Goal: Task Accomplishment & Management: Manage account settings

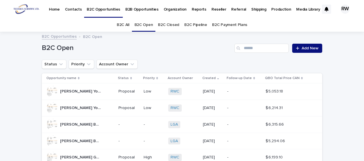
click at [143, 10] on p "B2B Opportunities" at bounding box center [141, 6] width 33 height 12
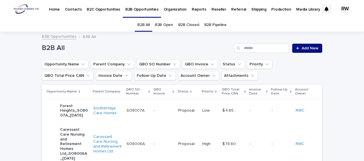
click at [166, 24] on link "B2B Open" at bounding box center [164, 24] width 18 height 13
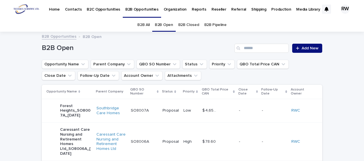
scroll to position [29, 0]
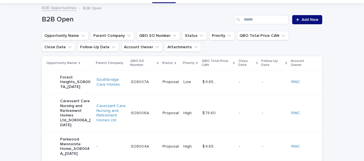
click at [116, 99] on td "Caressant Care Nursing and Retirement Homes Ltd" at bounding box center [111, 113] width 34 height 38
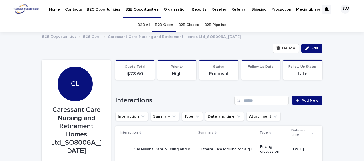
click at [311, 47] on span "Edit" at bounding box center [314, 48] width 7 height 4
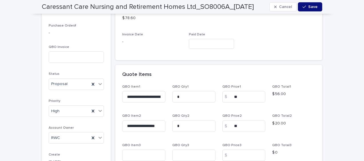
scroll to position [400, 0]
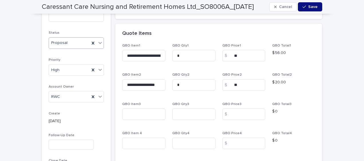
click at [98, 41] on icon at bounding box center [100, 43] width 6 height 6
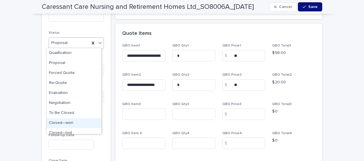
click at [69, 121] on div "Closed—won" at bounding box center [74, 123] width 55 height 10
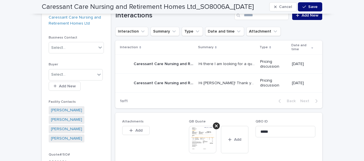
scroll to position [184, 0]
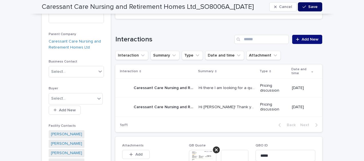
click at [304, 5] on icon "button" at bounding box center [303, 7] width 3 height 4
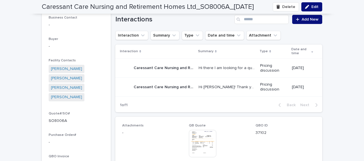
scroll to position [213, 0]
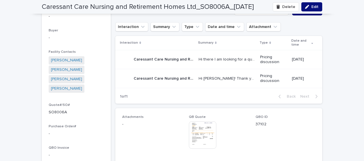
click at [197, 130] on img at bounding box center [202, 135] width 27 height 27
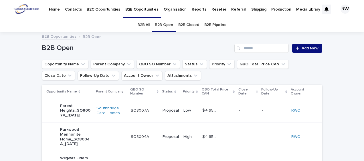
click at [140, 24] on link "B2B All" at bounding box center [143, 24] width 12 height 13
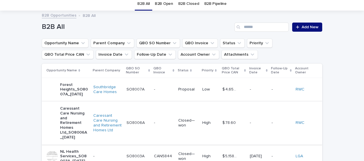
scroll to position [29, 0]
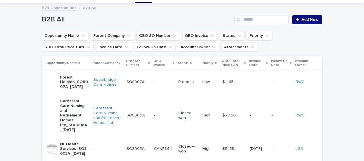
click at [155, 118] on p at bounding box center [164, 115] width 20 height 5
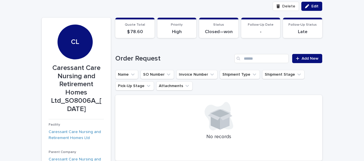
scroll to position [47, 0]
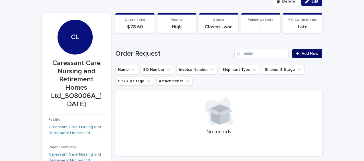
click at [309, 53] on span "Add New" at bounding box center [309, 54] width 17 height 4
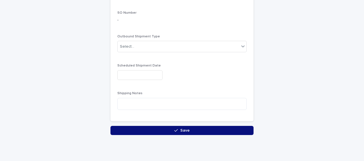
scroll to position [167, 0]
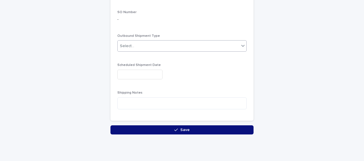
click at [129, 45] on div "Select..." at bounding box center [127, 46] width 14 height 6
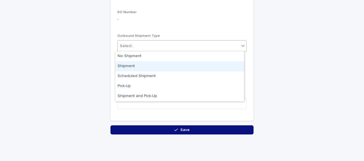
click at [129, 65] on div "Shipment" at bounding box center [179, 66] width 129 height 10
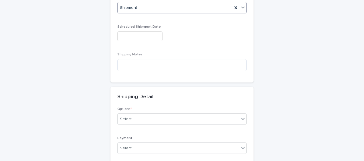
scroll to position [208, 0]
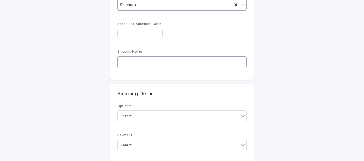
click at [118, 61] on textarea at bounding box center [181, 62] width 129 height 12
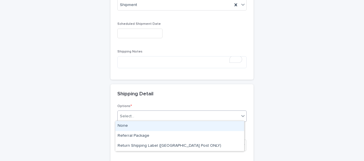
click at [124, 116] on div "Select..." at bounding box center [127, 117] width 14 height 6
click at [125, 124] on div "None" at bounding box center [179, 126] width 129 height 10
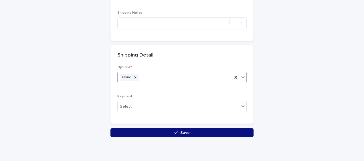
scroll to position [265, 0]
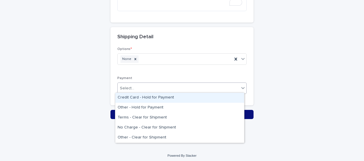
click at [121, 86] on div "Select..." at bounding box center [127, 88] width 14 height 6
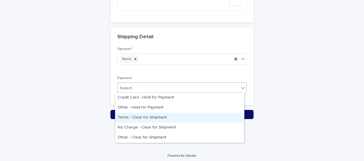
drag, startPoint x: 128, startPoint y: 112, endPoint x: 128, endPoint y: 117, distance: 4.6
click at [128, 117] on div "Terms - Clear for Shipment" at bounding box center [179, 118] width 129 height 10
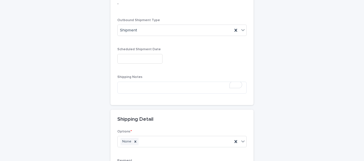
scroll to position [180, 0]
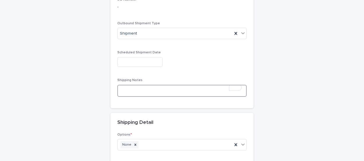
click at [126, 85] on textarea "To enrich screen reader interactions, please activate Accessibility in Grammarl…" at bounding box center [181, 91] width 129 height 12
type textarea "*"
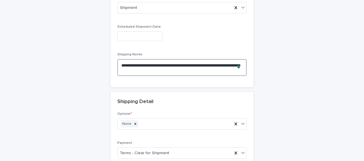
scroll to position [272, 0]
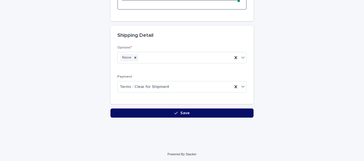
type textarea "**********"
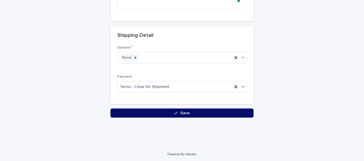
click at [111, 109] on button "Save" at bounding box center [181, 113] width 143 height 9
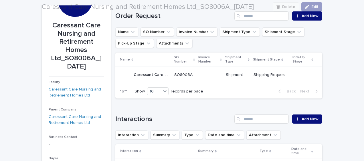
scroll to position [86, 0]
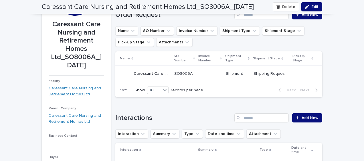
click at [56, 94] on link "Caressant Care Nursing and Retirement Homes Ltd" at bounding box center [76, 91] width 55 height 12
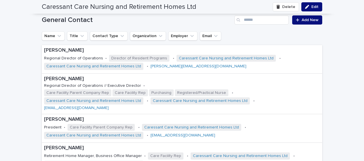
scroll to position [829, 0]
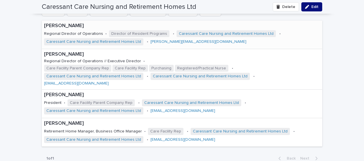
click at [287, 36] on div "[PERSON_NAME] Regional Director of Operations • Director of Resident Programs •…" at bounding box center [182, 35] width 280 height 28
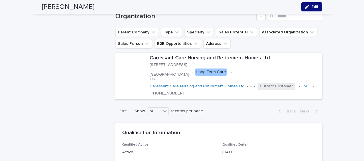
scroll to position [1001, 0]
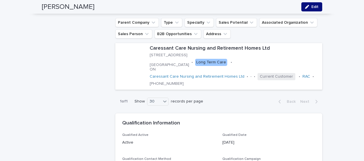
drag, startPoint x: 310, startPoint y: 3, endPoint x: 220, endPoint y: 89, distance: 125.2
click at [310, 3] on button "Edit" at bounding box center [311, 6] width 21 height 9
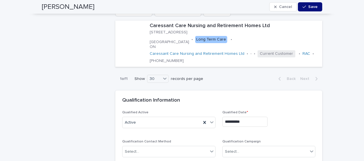
scroll to position [1115, 0]
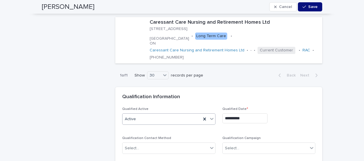
click at [141, 115] on div "Active" at bounding box center [161, 119] width 79 height 9
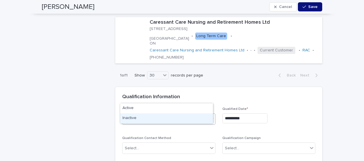
click at [138, 117] on div "Inactive" at bounding box center [166, 119] width 93 height 10
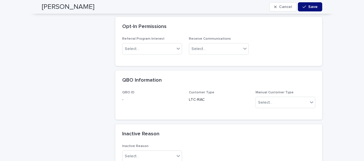
scroll to position [1344, 0]
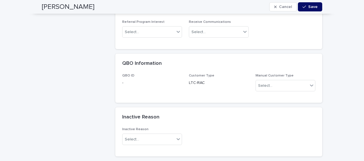
click at [310, 6] on span "Save" at bounding box center [312, 7] width 9 height 4
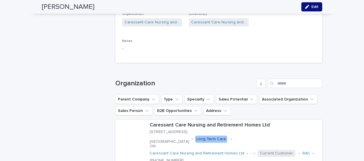
scroll to position [915, 0]
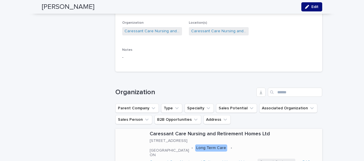
click at [139, 136] on div at bounding box center [131, 152] width 32 height 32
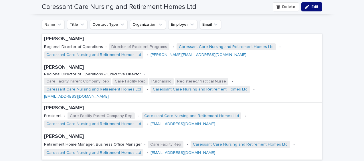
scroll to position [829, 0]
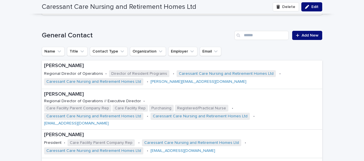
scroll to position [801, 0]
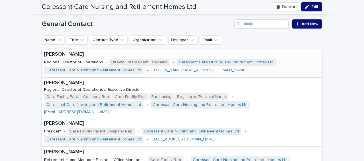
click at [44, 53] on p "[PERSON_NAME]" at bounding box center [182, 54] width 276 height 6
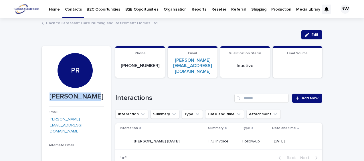
drag, startPoint x: 44, startPoint y: 97, endPoint x: 99, endPoint y: 97, distance: 55.2
drag, startPoint x: 99, startPoint y: 97, endPoint x: 88, endPoint y: 95, distance: 11.8
copy p "[PERSON_NAME]"
click at [73, 10] on p "Contacts" at bounding box center [73, 6] width 17 height 12
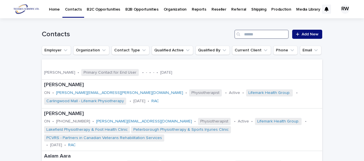
paste input "**********"
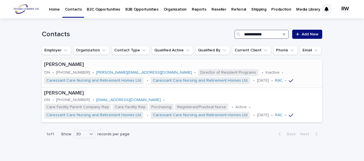
type input "**********"
click at [304, 78] on div "[PERSON_NAME] ON • [PHONE_NUMBER] • [PERSON_NAME][EMAIL_ADDRESS][DOMAIN_NAME] •…" at bounding box center [182, 73] width 280 height 28
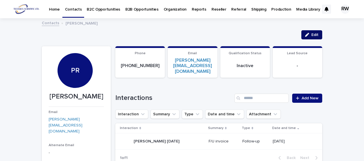
click at [308, 34] on div "button" at bounding box center [308, 35] width 6 height 4
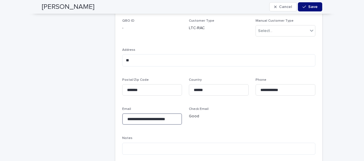
scroll to position [0, 1]
drag, startPoint x: 124, startPoint y: 103, endPoint x: 179, endPoint y: 104, distance: 55.5
click at [179, 114] on input "**********" at bounding box center [152, 119] width 60 height 11
click at [256, 108] on div "**********" at bounding box center [218, 105] width 193 height 232
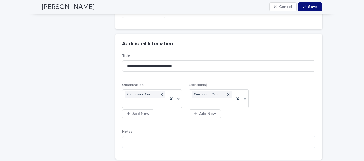
scroll to position [915, 0]
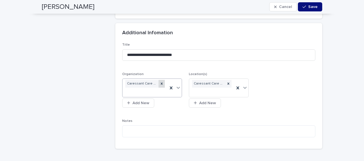
click at [161, 83] on icon at bounding box center [162, 84] width 2 height 2
click at [227, 83] on icon at bounding box center [228, 84] width 2 height 2
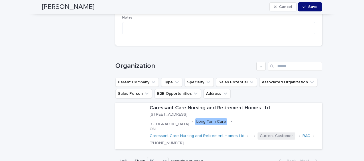
scroll to position [1029, 0]
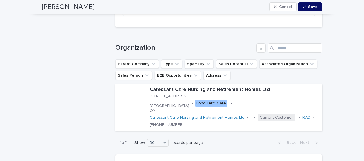
click at [306, 8] on div "button" at bounding box center [305, 7] width 6 height 4
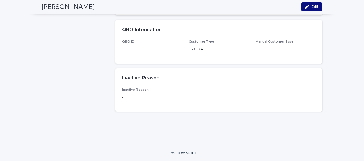
scroll to position [1001, 0]
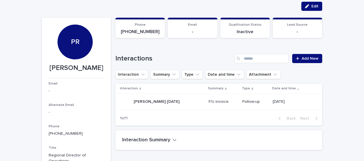
scroll to position [0, 0]
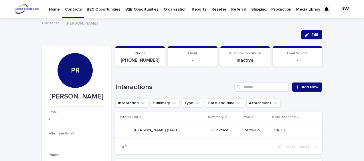
click at [172, 10] on p "Organization" at bounding box center [175, 6] width 23 height 12
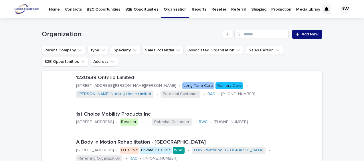
click at [143, 9] on p "B2B Opportunities" at bounding box center [141, 6] width 33 height 12
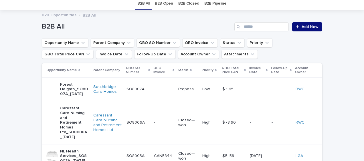
scroll to position [57, 0]
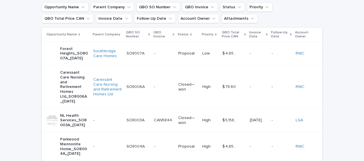
click at [62, 93] on p "Caressant Care Nursing and Retirement Homes Ltd_SO8006A_[DATE]" at bounding box center [74, 87] width 29 height 34
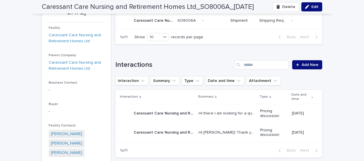
scroll to position [85, 0]
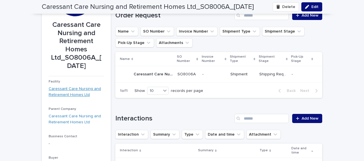
click at [59, 87] on link "Caressant Care Nursing and Retirement Homes Ltd" at bounding box center [76, 92] width 55 height 12
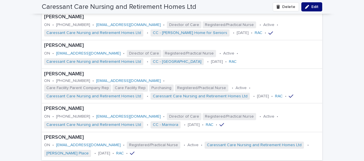
scroll to position [1172, 0]
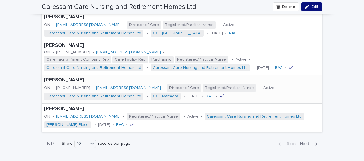
click at [155, 94] on link "CC - Marmora" at bounding box center [165, 96] width 25 height 5
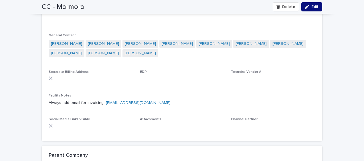
scroll to position [572, 0]
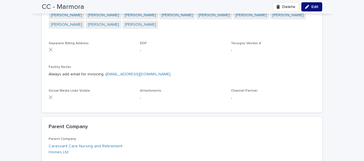
click at [170, 75] on p "Always add email for invoicing - [EMAIL_ADDRESS][DOMAIN_NAME]" at bounding box center [182, 74] width 266 height 6
drag, startPoint x: 171, startPoint y: 75, endPoint x: 103, endPoint y: 77, distance: 68.1
click at [103, 77] on p "Always add email for invoicing - [EMAIL_ADDRESS][DOMAIN_NAME]" at bounding box center [182, 74] width 266 height 6
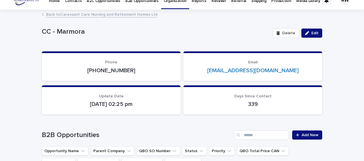
scroll to position [0, 0]
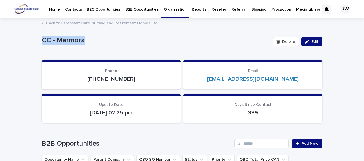
drag, startPoint x: 39, startPoint y: 37, endPoint x: 84, endPoint y: 39, distance: 44.7
click at [84, 39] on p "CC - Marmora" at bounding box center [155, 40] width 226 height 8
drag, startPoint x: 84, startPoint y: 39, endPoint x: 71, endPoint y: 39, distance: 12.9
copy p "CC - Marmora"
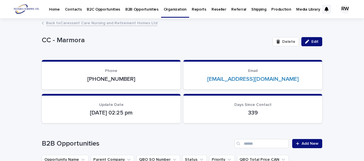
click at [109, 24] on link "Back to Caressant Care Nursing and Retirement Homes Ltd" at bounding box center [101, 22] width 111 height 7
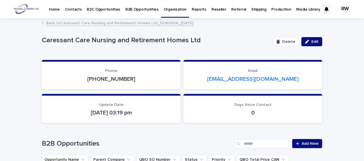
click at [144, 9] on p "B2B Opportunities" at bounding box center [141, 6] width 33 height 12
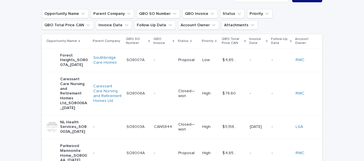
scroll to position [57, 0]
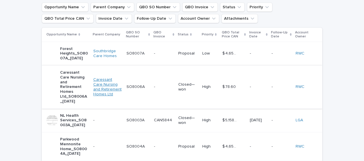
click at [98, 90] on link "Caressant Care Nursing and Retirement Homes Ltd" at bounding box center [107, 86] width 29 height 19
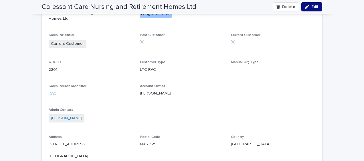
scroll to position [372, 0]
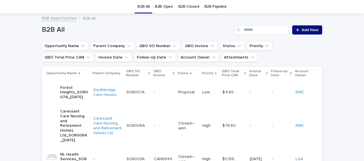
scroll to position [75, 0]
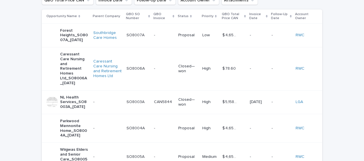
click at [62, 71] on p "Caressant Care Nursing and Retirement Homes Ltd_SO8006A_[DATE]" at bounding box center [74, 69] width 29 height 34
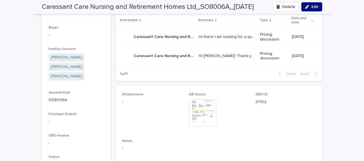
scroll to position [218, 0]
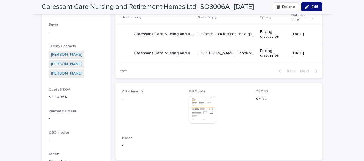
click at [199, 118] on img at bounding box center [202, 109] width 27 height 27
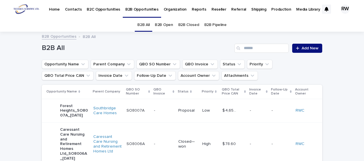
click at [194, 9] on p "Reports" at bounding box center [199, 6] width 15 height 12
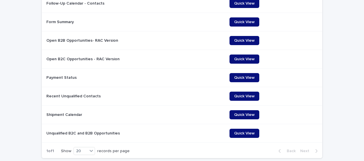
scroll to position [257, 0]
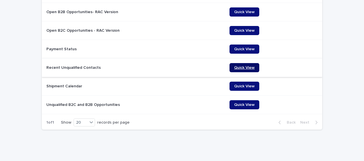
click at [241, 67] on span "Quick View" at bounding box center [244, 68] width 21 height 4
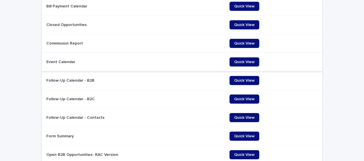
scroll to position [0, 0]
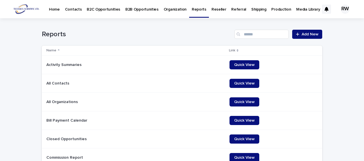
click at [74, 9] on p "Contacts" at bounding box center [73, 6] width 17 height 12
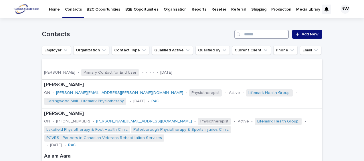
paste input "**********"
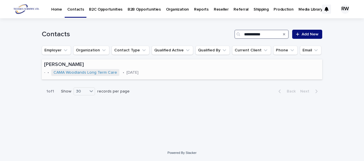
type input "**********"
click at [223, 74] on div "[PERSON_NAME] - • CAMA Woodlands Long Term Care • [DATE]" at bounding box center [182, 69] width 280 height 20
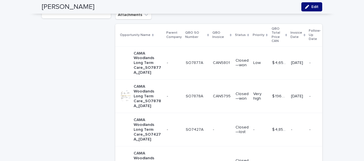
scroll to position [286, 0]
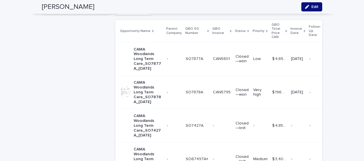
click at [142, 61] on p "CAMA Woodlands Long Term Care_SO7877A_[DATE]" at bounding box center [148, 59] width 29 height 24
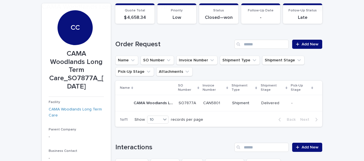
scroll to position [57, 0]
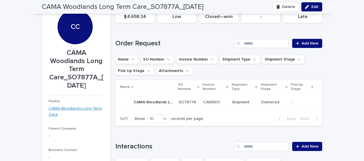
click at [50, 110] on link "CAMA Woodlands Long Term Care" at bounding box center [76, 112] width 55 height 12
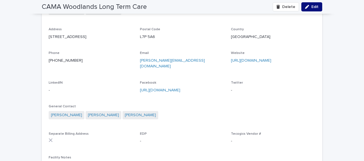
scroll to position [486, 0]
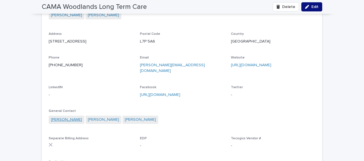
click at [58, 120] on link "[PERSON_NAME]" at bounding box center [66, 120] width 31 height 6
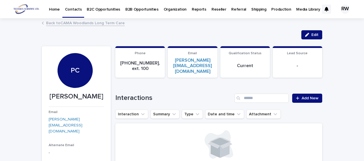
click at [75, 23] on link "Back to CAMA Woodlands Long Term Care" at bounding box center [85, 22] width 79 height 7
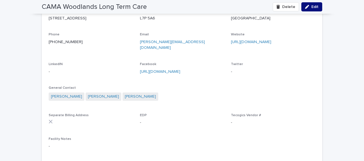
scroll to position [515, 0]
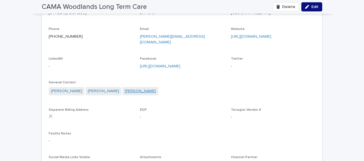
click at [125, 90] on link "[PERSON_NAME]" at bounding box center [140, 91] width 31 height 6
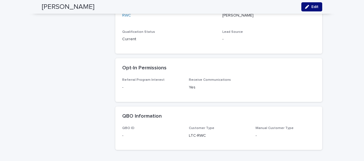
scroll to position [1434, 0]
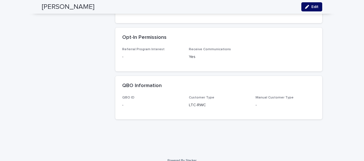
click at [311, 7] on span "Edit" at bounding box center [314, 7] width 7 height 4
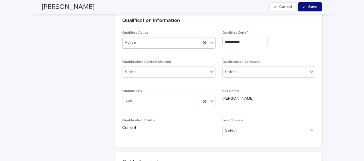
click at [203, 44] on icon at bounding box center [204, 42] width 3 height 3
click at [164, 47] on div "Select..." at bounding box center [164, 42] width 85 height 9
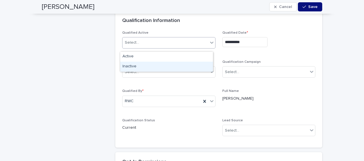
click at [154, 68] on div "Inactive" at bounding box center [166, 67] width 93 height 10
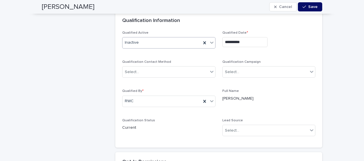
click at [310, 6] on span "Save" at bounding box center [312, 7] width 9 height 4
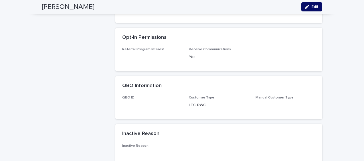
click at [311, 5] on span "Edit" at bounding box center [314, 7] width 7 height 4
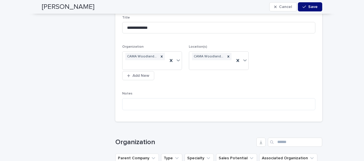
scroll to position [1206, 0]
click at [160, 53] on div at bounding box center [161, 57] width 6 height 8
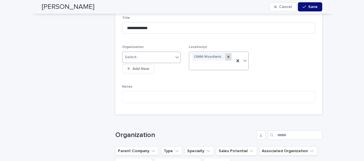
click at [226, 55] on icon at bounding box center [228, 57] width 4 height 4
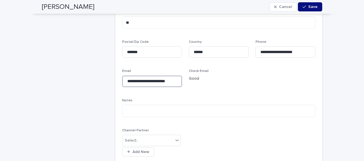
scroll to position [0, 3]
drag, startPoint x: 126, startPoint y: 79, endPoint x: 175, endPoint y: 81, distance: 48.3
click at [175, 81] on input "**********" at bounding box center [152, 81] width 60 height 11
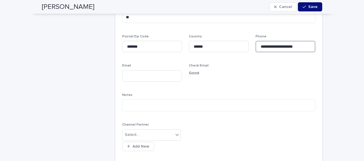
drag, startPoint x: 258, startPoint y: 50, endPoint x: 300, endPoint y: 52, distance: 42.1
click at [300, 52] on input "**********" at bounding box center [285, 46] width 60 height 11
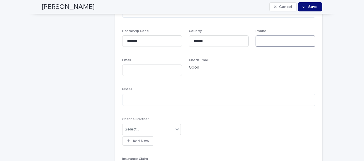
scroll to position [803, 0]
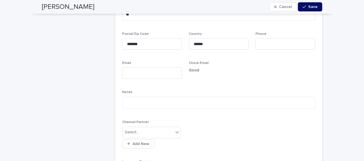
click at [310, 6] on span "Save" at bounding box center [312, 7] width 9 height 4
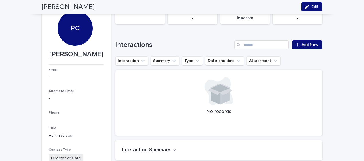
scroll to position [0, 0]
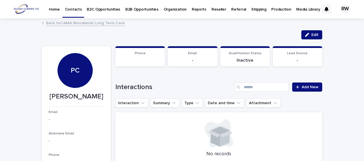
click at [76, 23] on link "Back to CAMA Woodlands Long Term Care" at bounding box center [85, 22] width 79 height 7
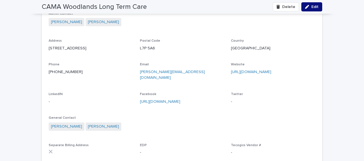
scroll to position [486, 0]
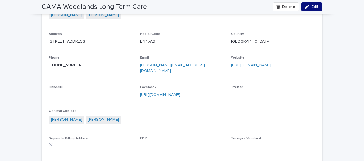
click at [53, 118] on link "[PERSON_NAME]" at bounding box center [66, 120] width 31 height 6
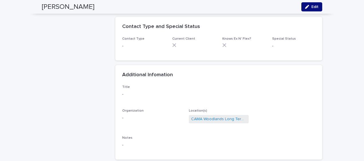
scroll to position [1029, 0]
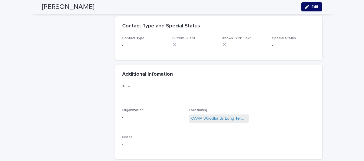
click at [311, 7] on span "Edit" at bounding box center [314, 7] width 7 height 4
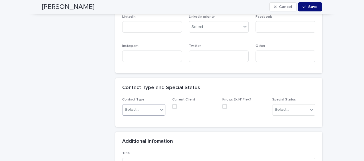
click at [143, 114] on div "Select..." at bounding box center [139, 109] width 35 height 9
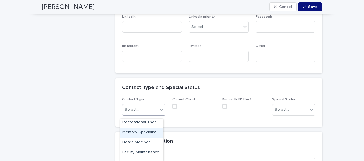
scroll to position [200, 0]
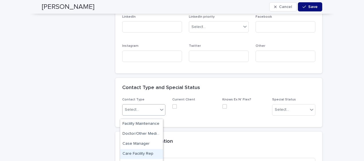
click at [146, 152] on div "Care Facility Rep" at bounding box center [141, 154] width 43 height 10
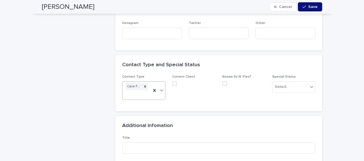
scroll to position [1058, 0]
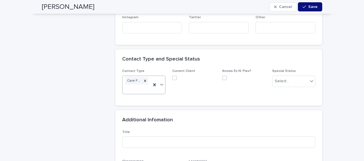
click at [173, 80] on span at bounding box center [174, 78] width 5 height 5
click at [222, 80] on span at bounding box center [224, 78] width 5 height 5
click at [283, 84] on div "Select..." at bounding box center [281, 81] width 14 height 6
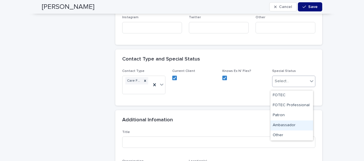
click at [294, 125] on div "Ambassador" at bounding box center [291, 126] width 43 height 10
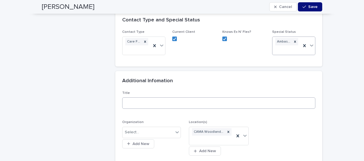
scroll to position [1115, 0]
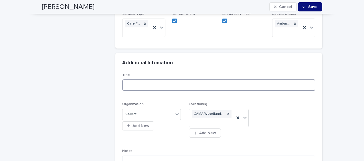
click at [134, 85] on input at bounding box center [218, 84] width 193 height 11
type input "*"
type input "****"
type input "***"
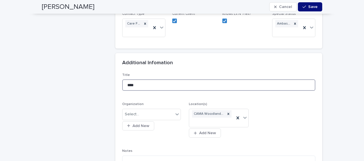
type input "*****"
type input "****"
type input "*******"
type input "******"
type input "*********"
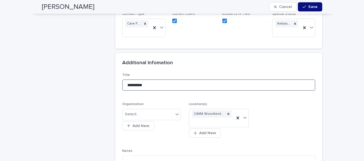
type input "*********"
type input "**********"
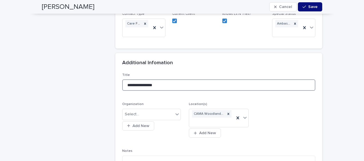
type input "**********"
click at [127, 116] on div "Select..." at bounding box center [132, 114] width 14 height 6
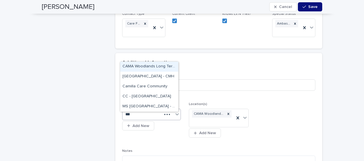
type input "****"
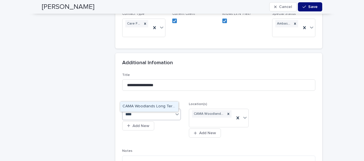
click at [138, 105] on div "CAMA Woodlands Long Term Care" at bounding box center [149, 107] width 58 height 10
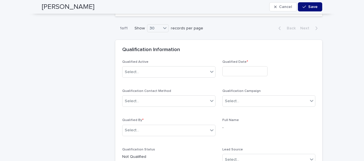
scroll to position [1372, 0]
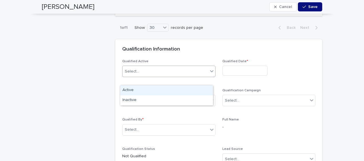
click at [138, 76] on div "Select..." at bounding box center [164, 71] width 85 height 9
click at [138, 87] on div "Active" at bounding box center [166, 90] width 93 height 10
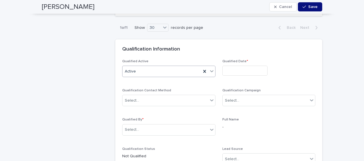
click at [229, 76] on input "text" at bounding box center [244, 71] width 45 height 10
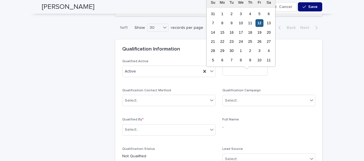
click at [260, 23] on div "12" at bounding box center [259, 23] width 8 height 8
type input "**********"
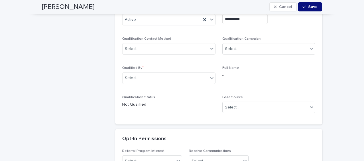
scroll to position [1429, 0]
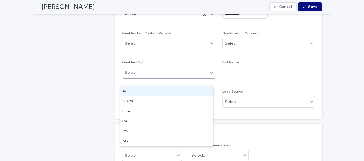
click at [133, 76] on div "Select..." at bounding box center [132, 73] width 14 height 6
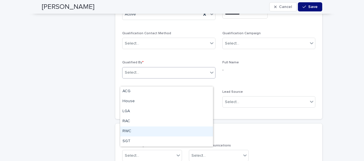
click at [130, 129] on div "RWC" at bounding box center [166, 132] width 93 height 10
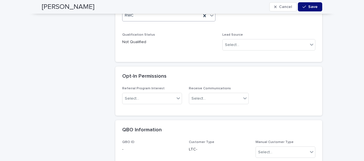
scroll to position [1515, 0]
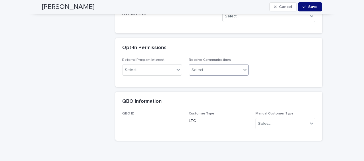
click at [230, 75] on div "Select..." at bounding box center [215, 69] width 52 height 9
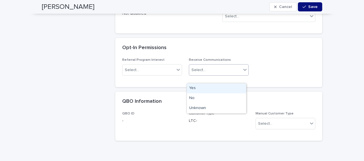
click at [227, 87] on div "Yes" at bounding box center [216, 88] width 59 height 10
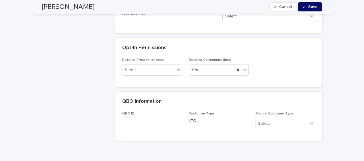
click at [305, 7] on div "button" at bounding box center [305, 7] width 6 height 4
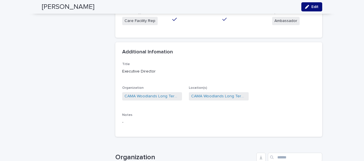
scroll to position [1018, 0]
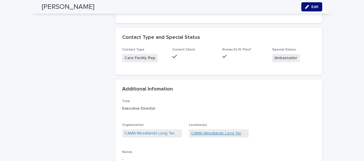
click at [198, 137] on link "CAMA Woodlands Long Term Care" at bounding box center [218, 134] width 55 height 6
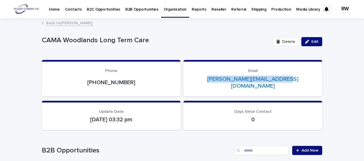
drag, startPoint x: 210, startPoint y: 80, endPoint x: 293, endPoint y: 82, distance: 82.4
click at [293, 82] on p "[PERSON_NAME][EMAIL_ADDRESS][DOMAIN_NAME]" at bounding box center [252, 83] width 125 height 14
drag, startPoint x: 293, startPoint y: 82, endPoint x: 286, endPoint y: 79, distance: 7.5
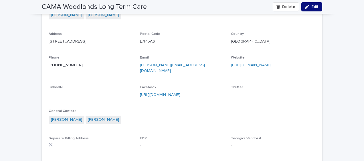
scroll to position [515, 0]
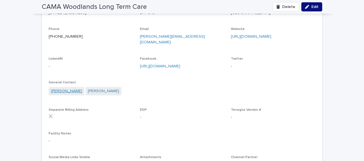
click at [51, 91] on link "[PERSON_NAME]" at bounding box center [66, 91] width 31 height 6
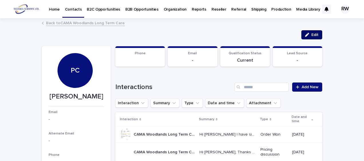
click at [311, 34] on span "Edit" at bounding box center [314, 35] width 7 height 4
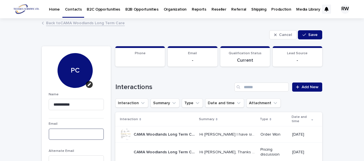
paste input "**********"
type input "**********"
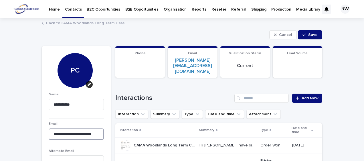
type input "**********"
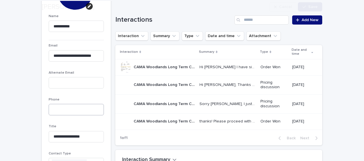
scroll to position [86, 0]
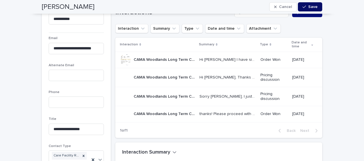
click at [304, 6] on div "button" at bounding box center [305, 7] width 6 height 4
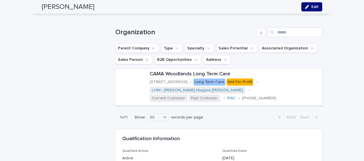
scroll to position [1195, 0]
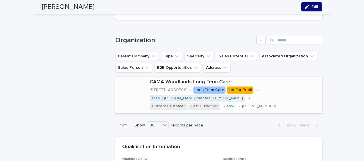
click at [153, 88] on p "[STREET_ADDRESS]" at bounding box center [169, 90] width 38 height 5
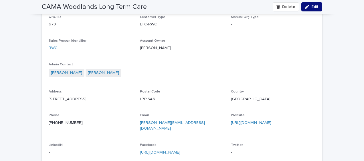
scroll to position [429, 0]
click at [88, 69] on link "[PERSON_NAME]" at bounding box center [103, 72] width 31 height 6
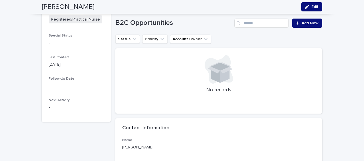
scroll to position [286, 0]
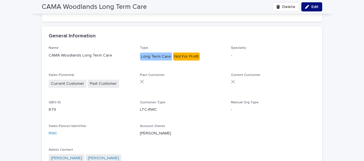
scroll to position [343, 0]
click at [305, 6] on icon "button" at bounding box center [307, 7] width 4 height 4
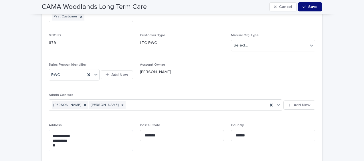
scroll to position [457, 0]
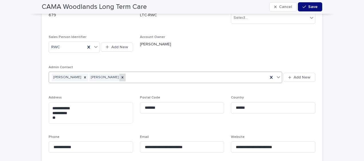
click at [120, 75] on icon at bounding box center [122, 77] width 4 height 4
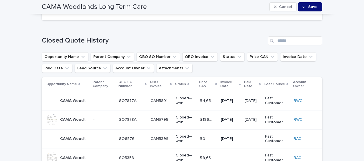
scroll to position [1658, 0]
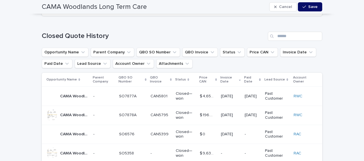
click at [308, 6] on span "Save" at bounding box center [312, 7] width 9 height 4
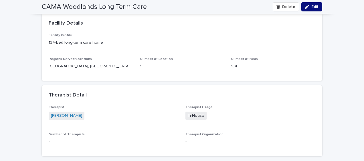
scroll to position [1372, 0]
click at [59, 120] on link "[PERSON_NAME]" at bounding box center [66, 117] width 31 height 6
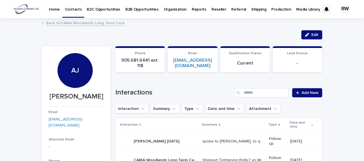
click at [51, 23] on link "Back to CAMA Woodlands Long Term Care" at bounding box center [85, 22] width 79 height 7
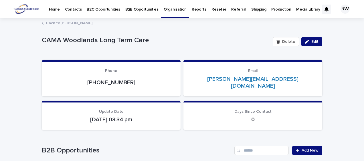
click at [72, 9] on p "Contacts" at bounding box center [73, 6] width 17 height 12
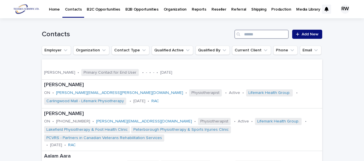
paste input "**********"
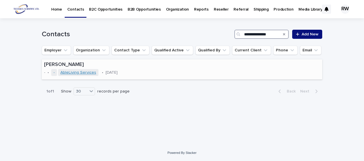
type input "**********"
click at [80, 73] on link "AbleLiving Services" at bounding box center [78, 72] width 36 height 5
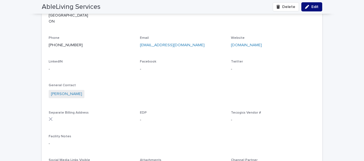
scroll to position [515, 0]
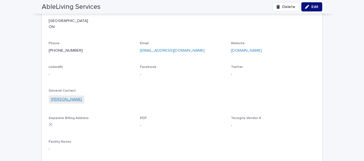
click at [55, 97] on link "[PERSON_NAME]" at bounding box center [66, 100] width 31 height 6
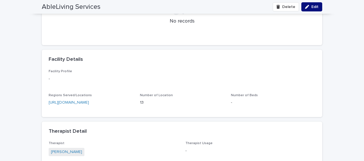
scroll to position [1105, 0]
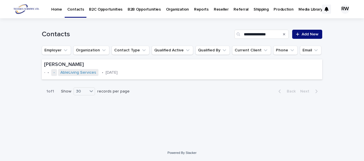
click at [170, 10] on p "Organization" at bounding box center [177, 6] width 23 height 12
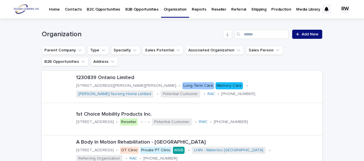
click at [72, 10] on p "Contacts" at bounding box center [73, 6] width 17 height 12
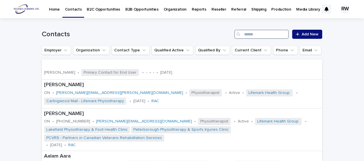
paste input "**********"
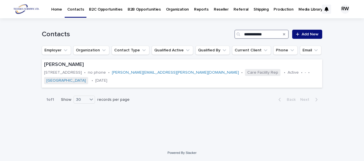
type input "**********"
click at [166, 9] on p "Organization" at bounding box center [177, 6] width 23 height 12
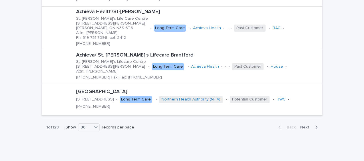
scroll to position [1006, 0]
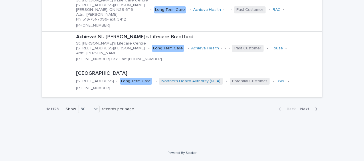
click at [309, 107] on span "Next" at bounding box center [306, 109] width 13 height 4
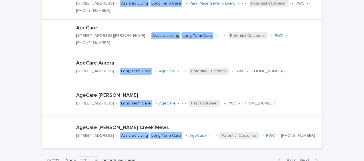
scroll to position [955, 0]
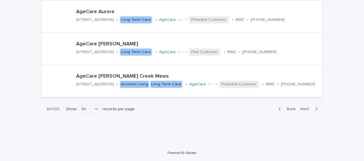
click at [306, 107] on span "Next" at bounding box center [306, 109] width 13 height 4
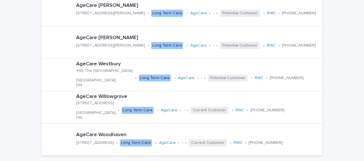
scroll to position [917, 0]
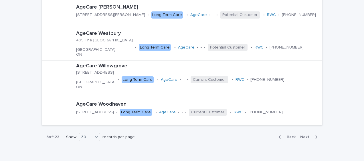
click at [306, 138] on span "Next" at bounding box center [306, 137] width 13 height 4
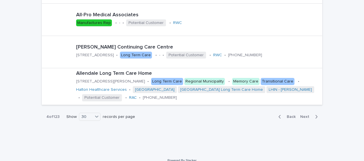
scroll to position [972, 0]
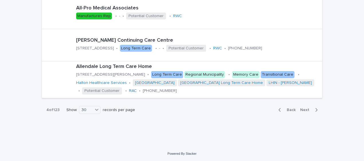
click at [304, 113] on button "Next" at bounding box center [310, 109] width 24 height 5
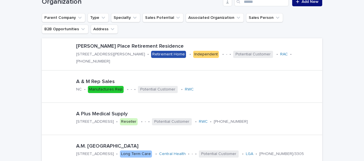
scroll to position [29, 0]
